Goal: Task Accomplishment & Management: Use online tool/utility

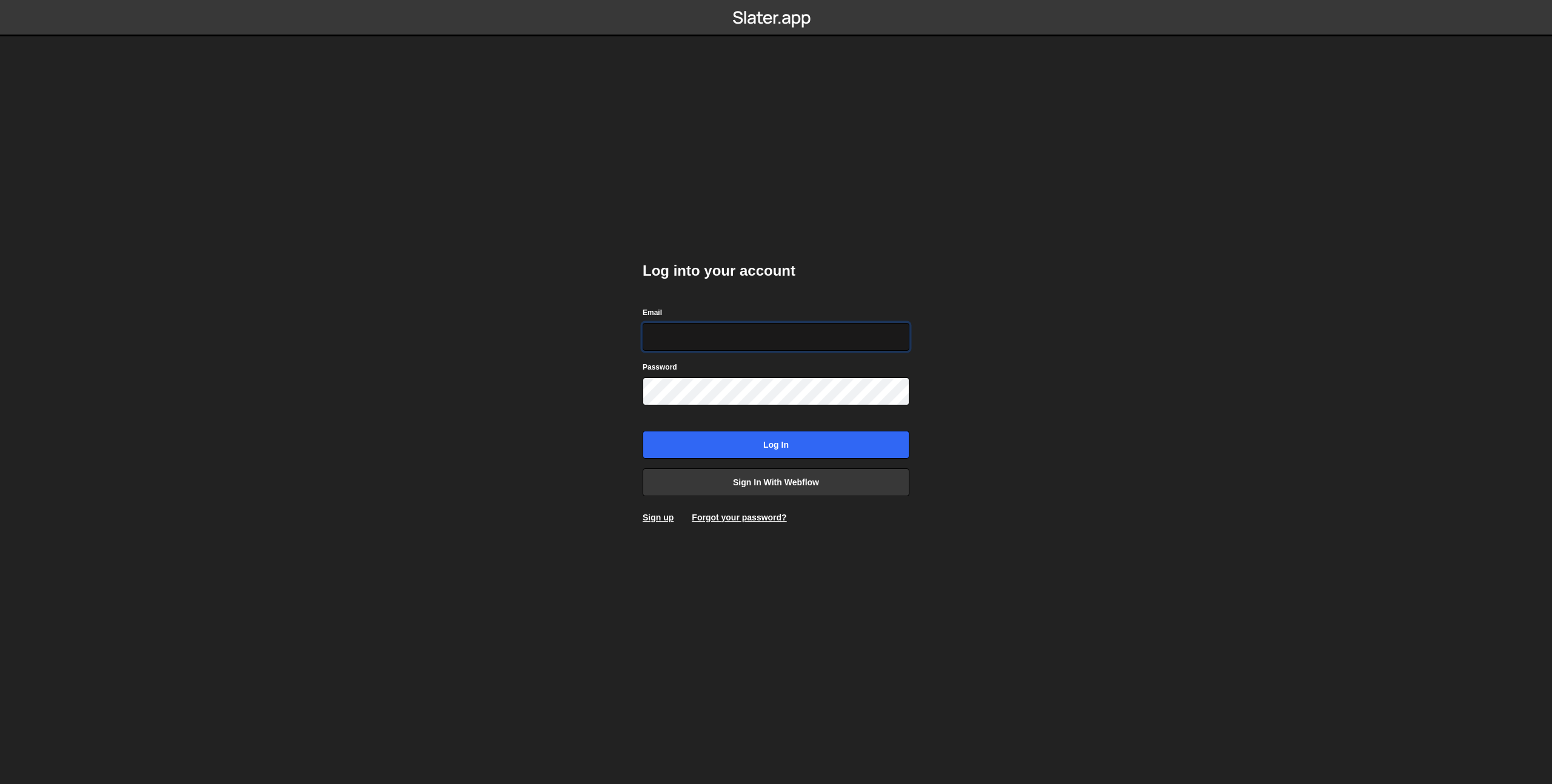
type input "shaunheath@ymail.com"
click at [803, 450] on input "Log in" at bounding box center [776, 444] width 266 height 28
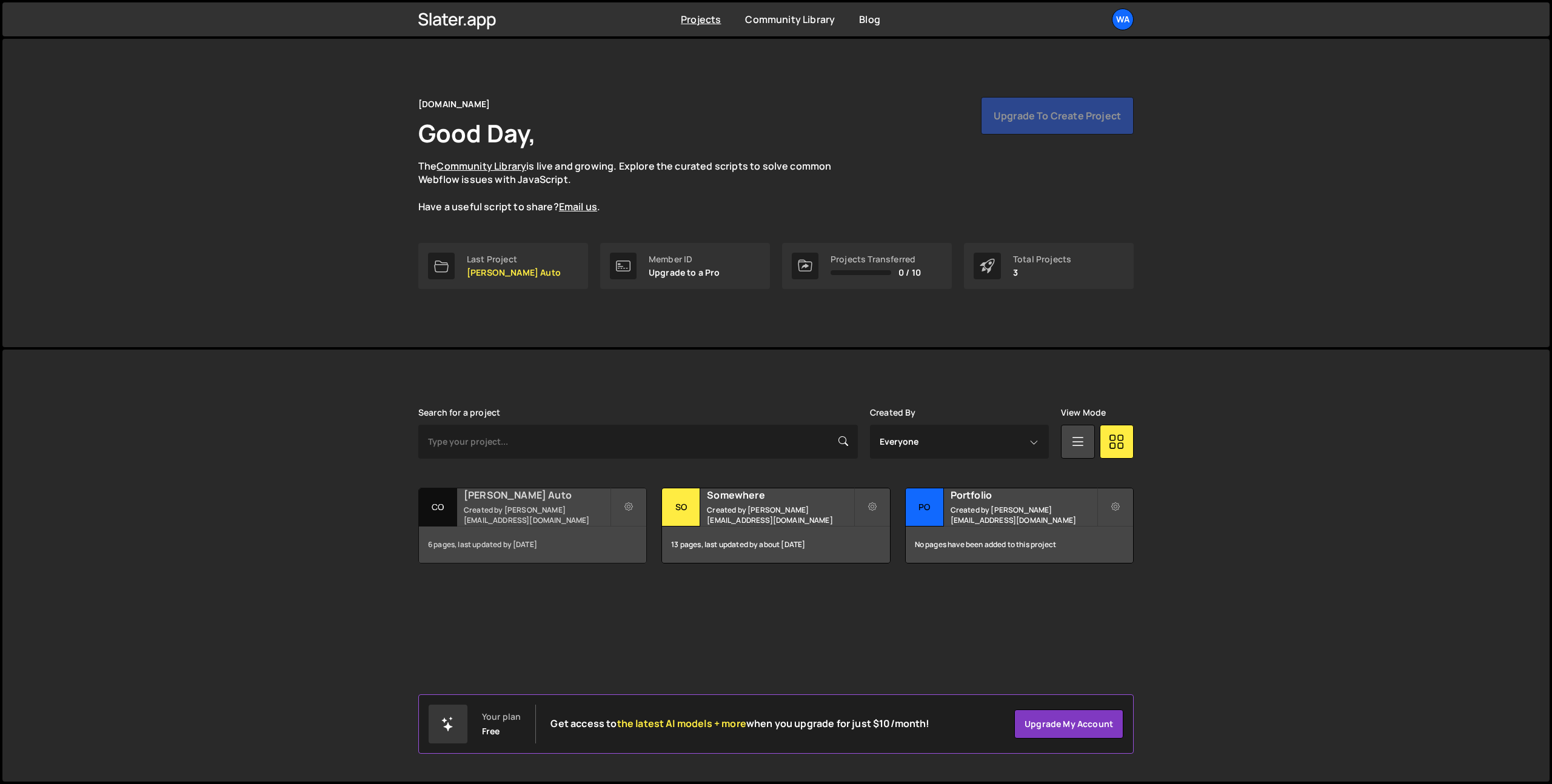
click at [530, 511] on small "Created by [PERSON_NAME][EMAIL_ADDRESS][DOMAIN_NAME]" at bounding box center [536, 515] width 146 height 20
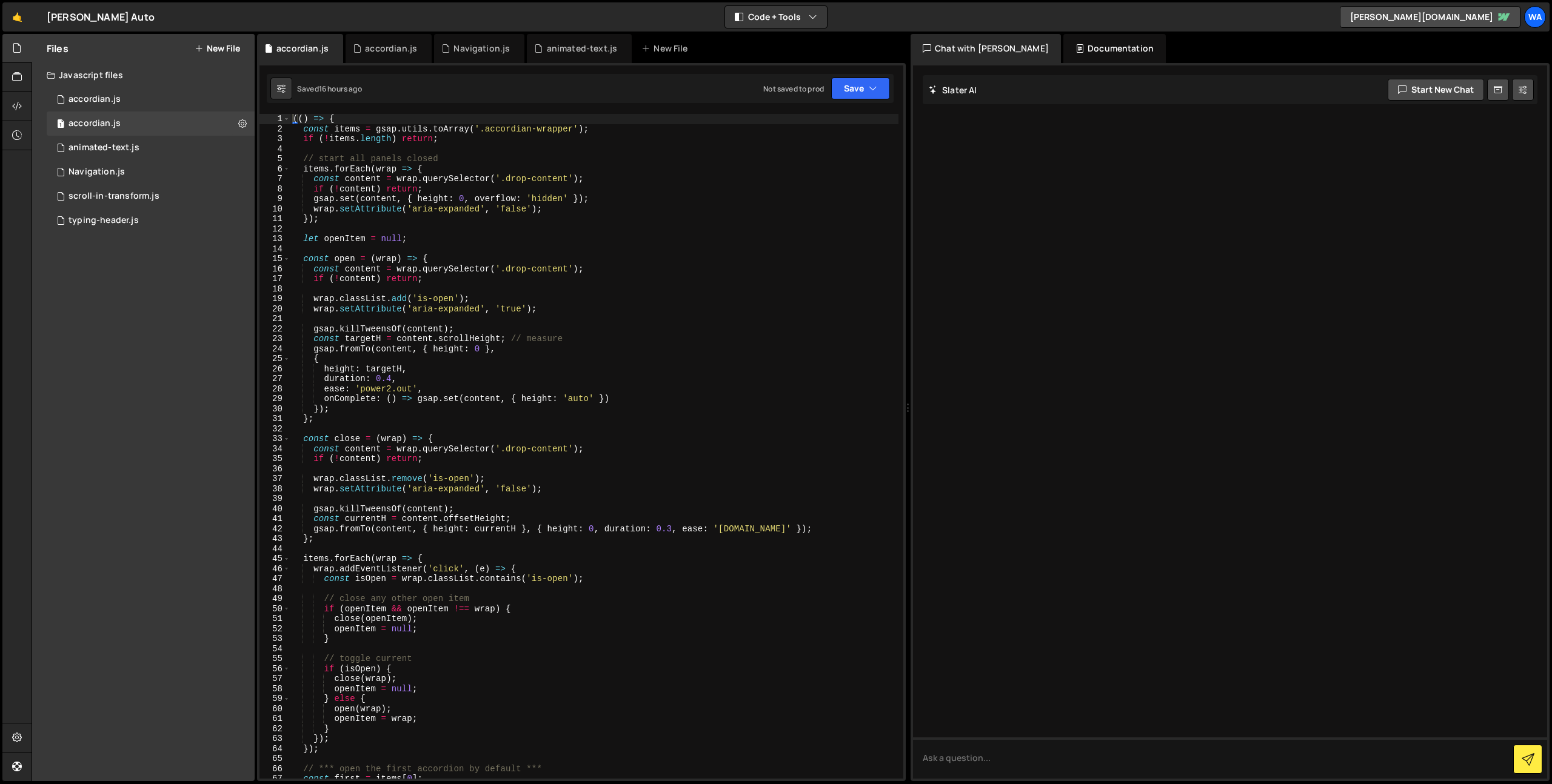
click at [217, 50] on button "New File" at bounding box center [217, 48] width 46 height 10
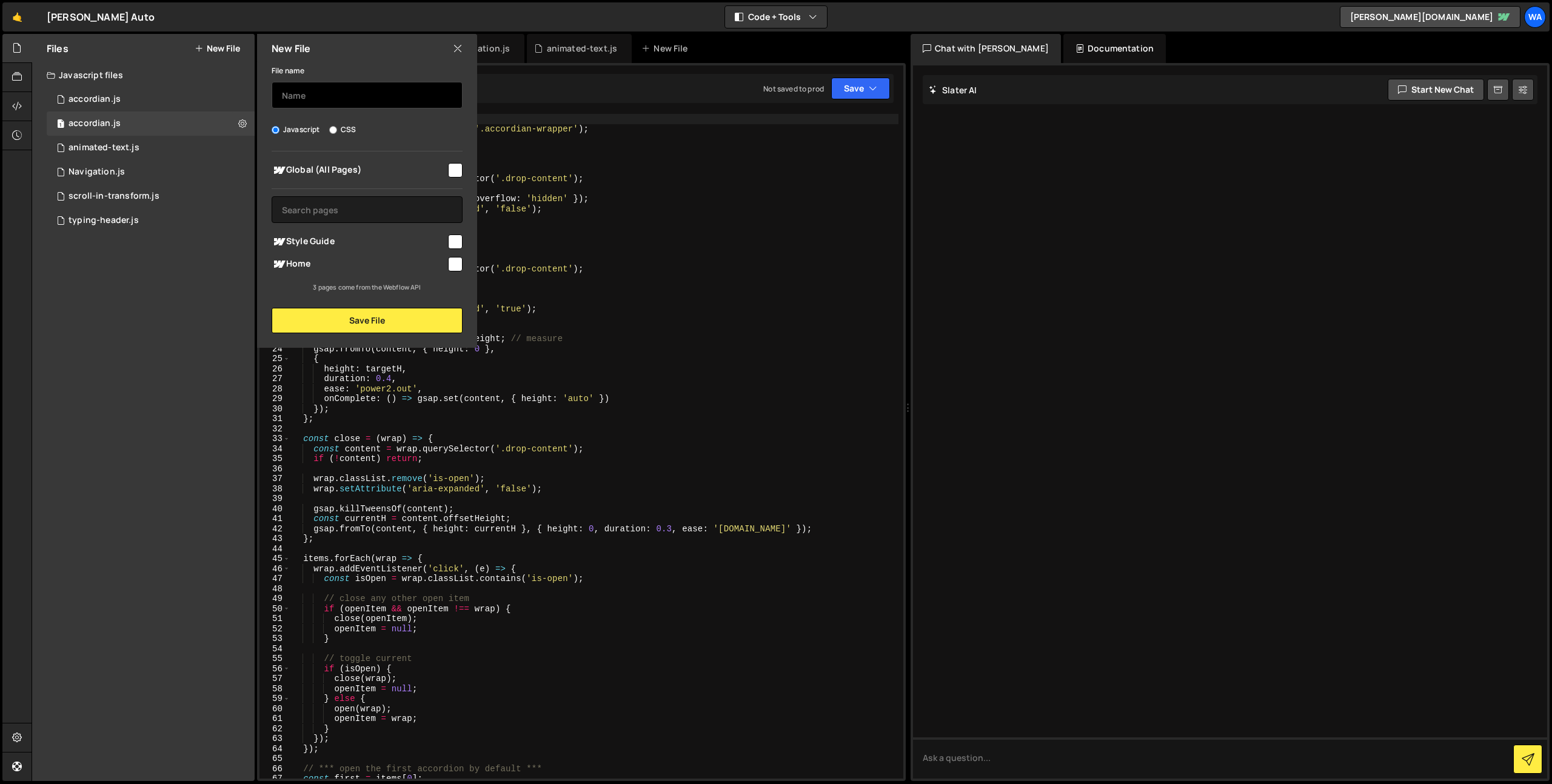
click at [321, 99] on input "text" at bounding box center [366, 94] width 191 height 26
type input "countup-stat"
click at [461, 171] on input "checkbox" at bounding box center [455, 170] width 14 height 14
checkbox input "true"
click at [398, 319] on button "Save File" at bounding box center [366, 320] width 191 height 25
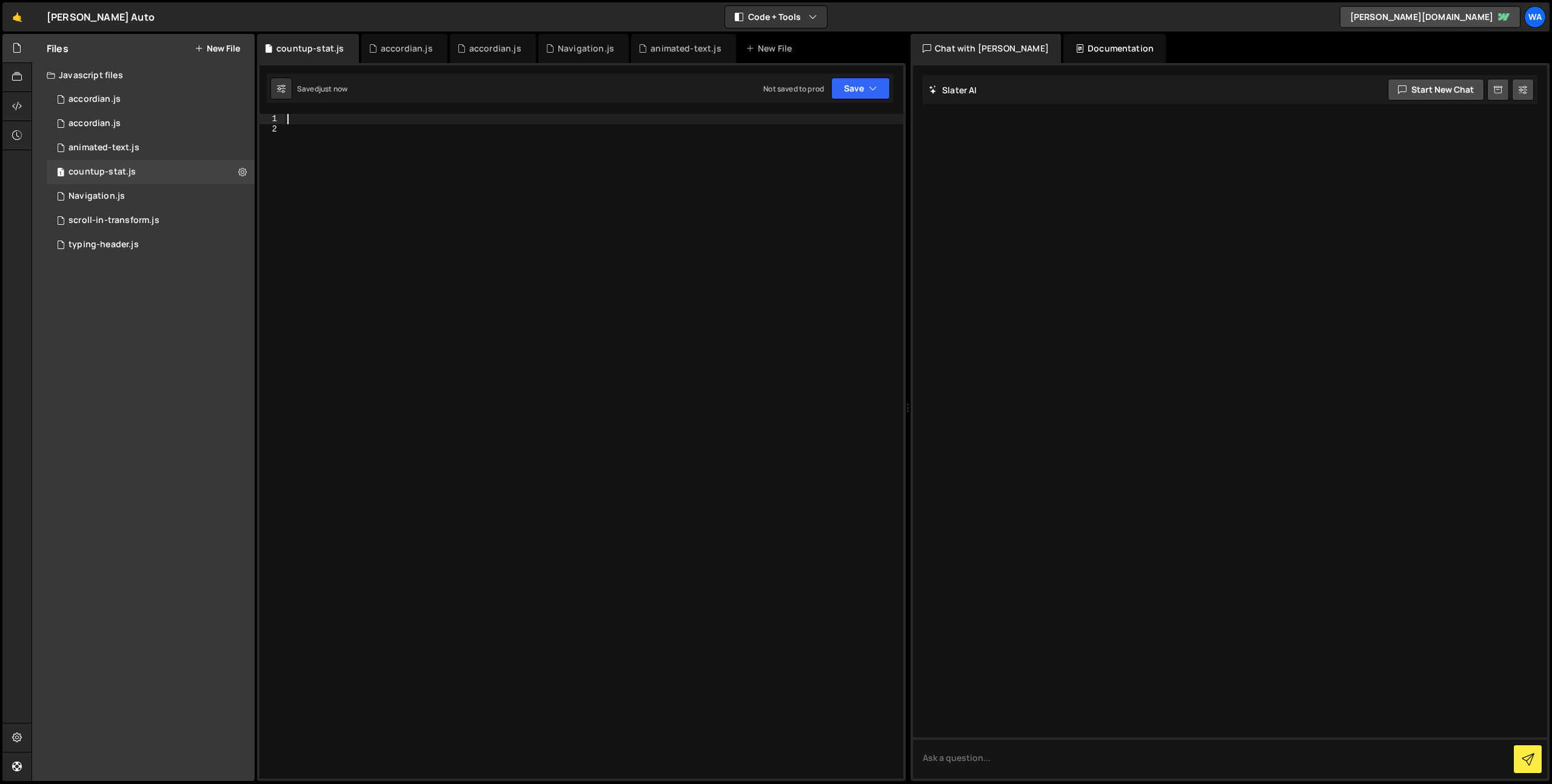
click at [357, 124] on div at bounding box center [594, 457] width 619 height 685
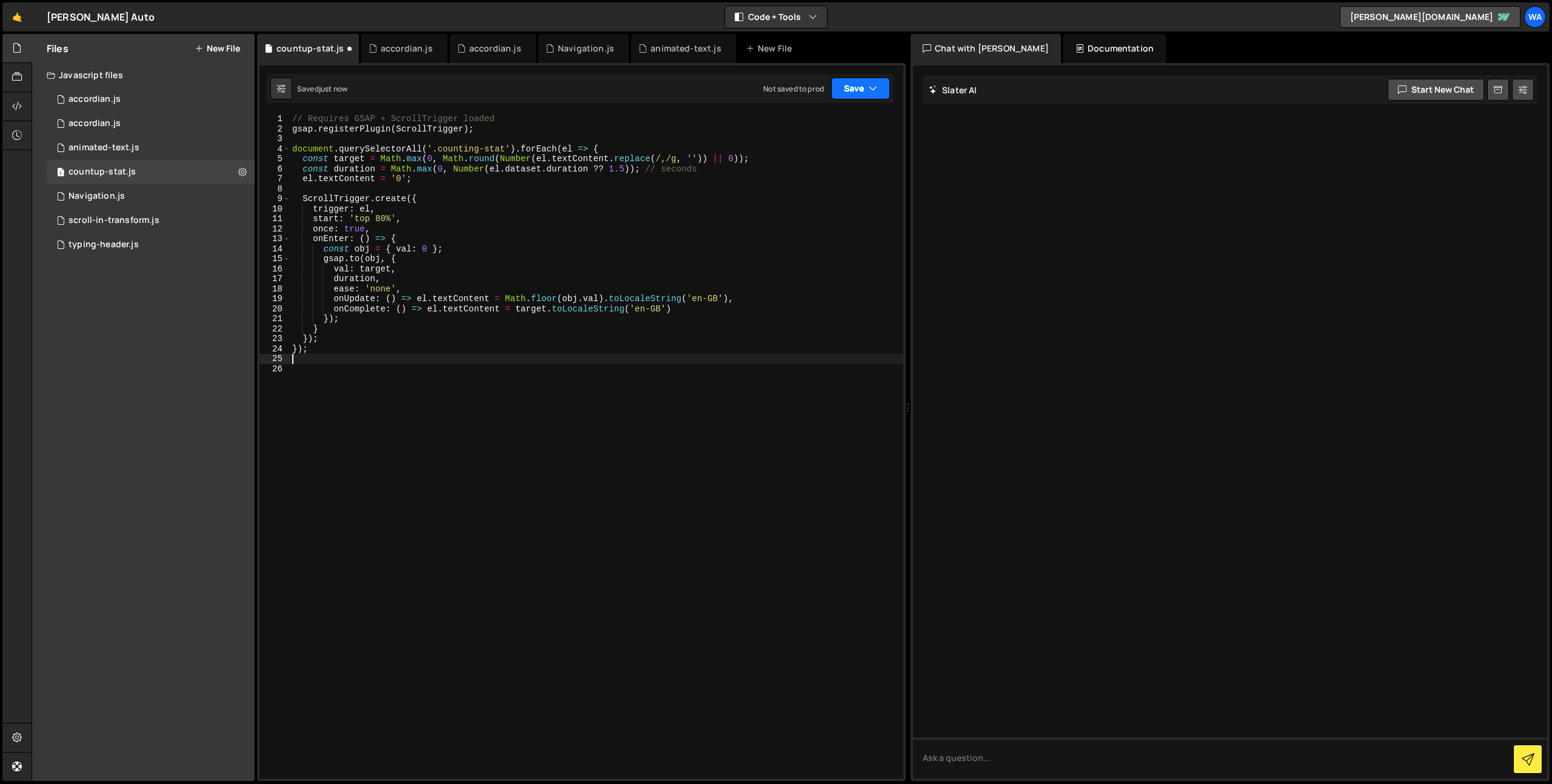
click at [859, 86] on button "Save" at bounding box center [861, 88] width 58 height 22
click at [828, 118] on div "Save to Staging S" at bounding box center [819, 118] width 126 height 12
click at [628, 202] on div "// Requires GSAP + ScrollTrigger loaded gsap . registerPlugin ( ScrollTrigger )…" at bounding box center [596, 457] width 613 height 685
type textarea "});"
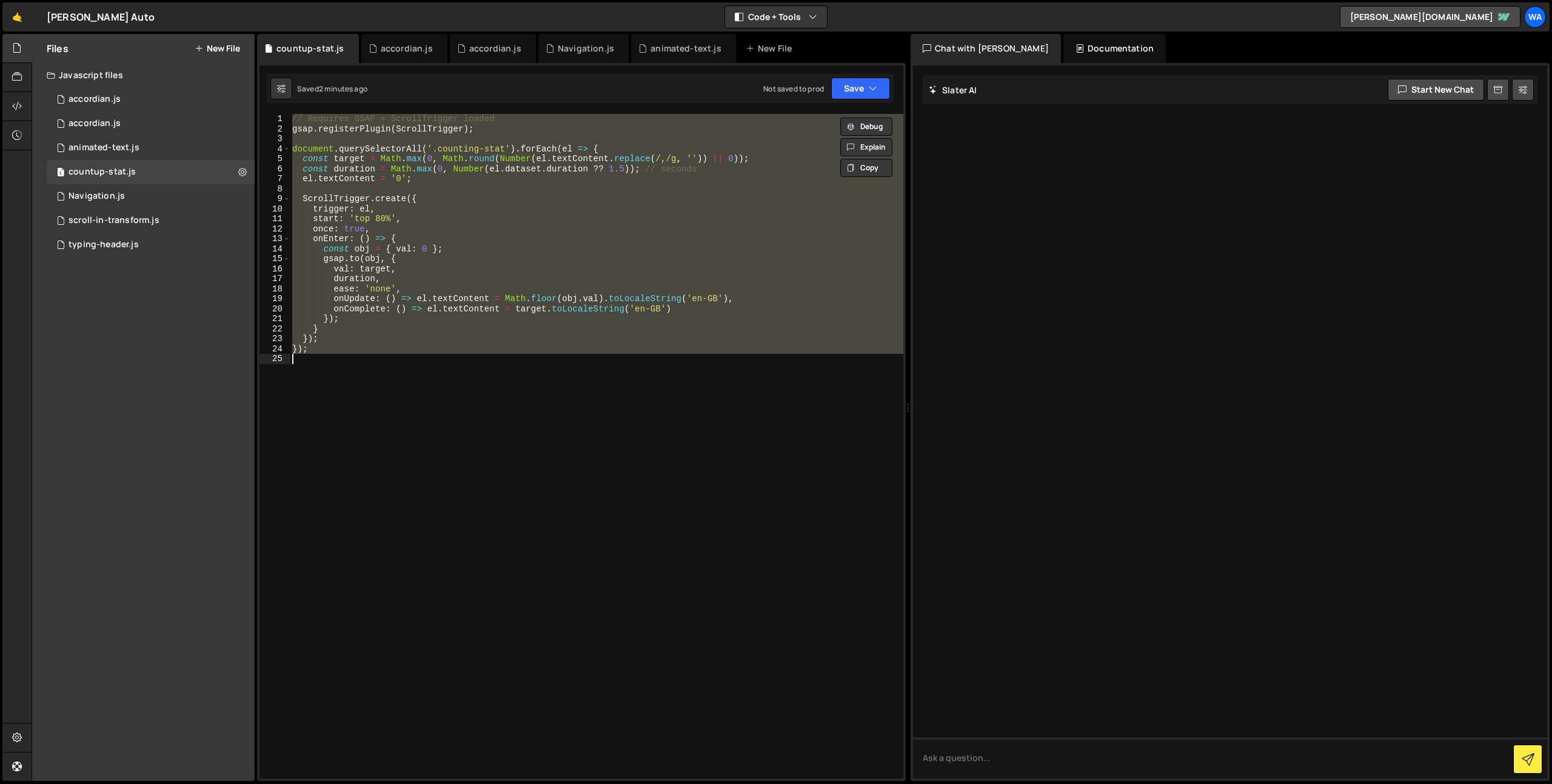
paste textarea
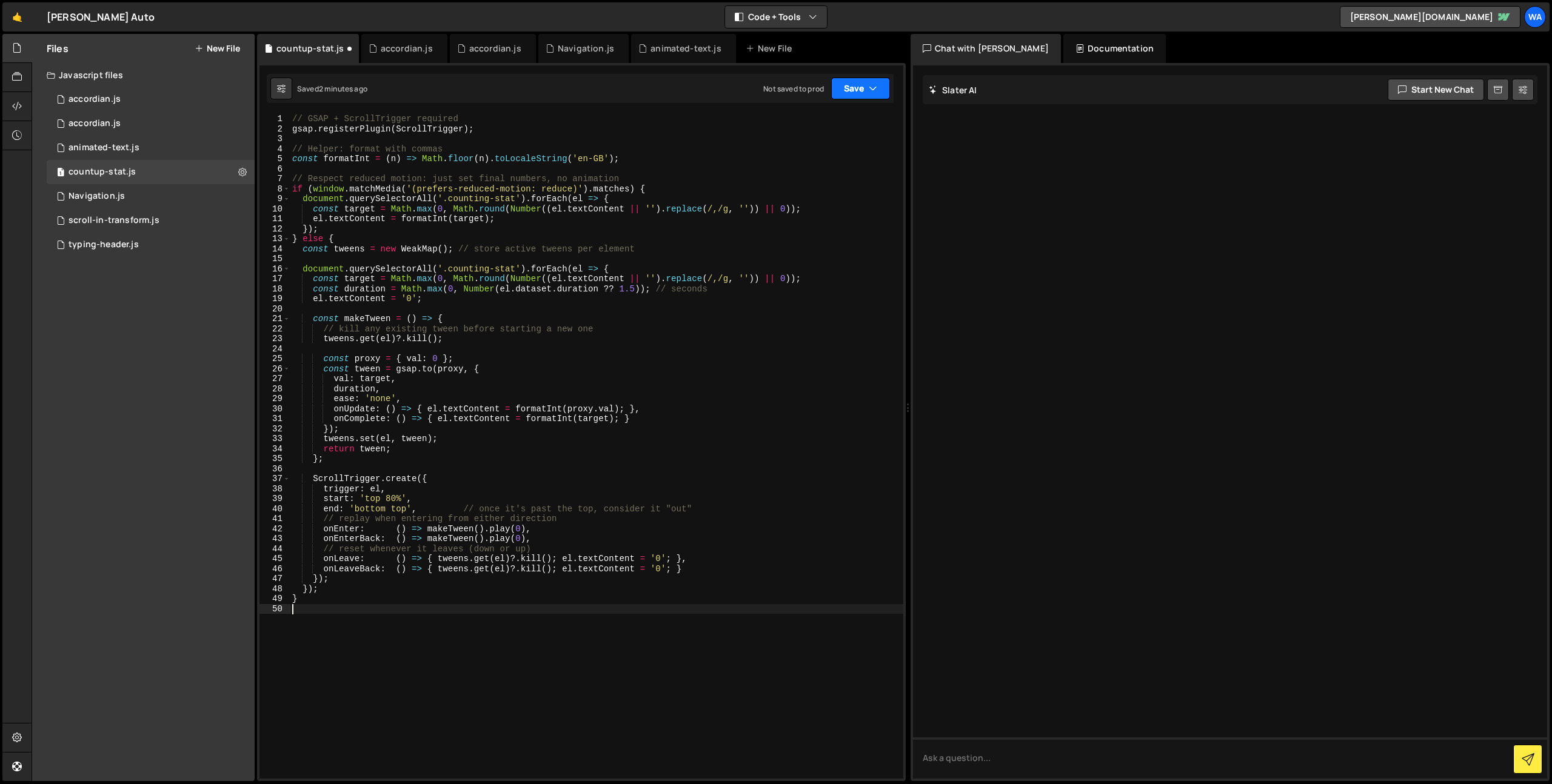
click at [842, 97] on button "Save" at bounding box center [861, 88] width 58 height 22
click at [814, 116] on div "Save to Staging S" at bounding box center [819, 118] width 126 height 12
